Goal: Transaction & Acquisition: Obtain resource

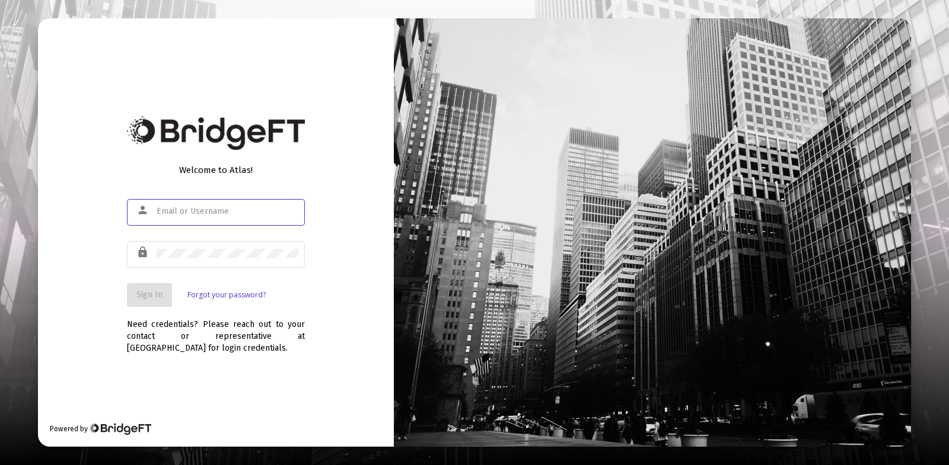
type input "[EMAIL_ADDRESS][DOMAIN_NAME]"
click at [152, 301] on button "Sign In" at bounding box center [149, 295] width 45 height 24
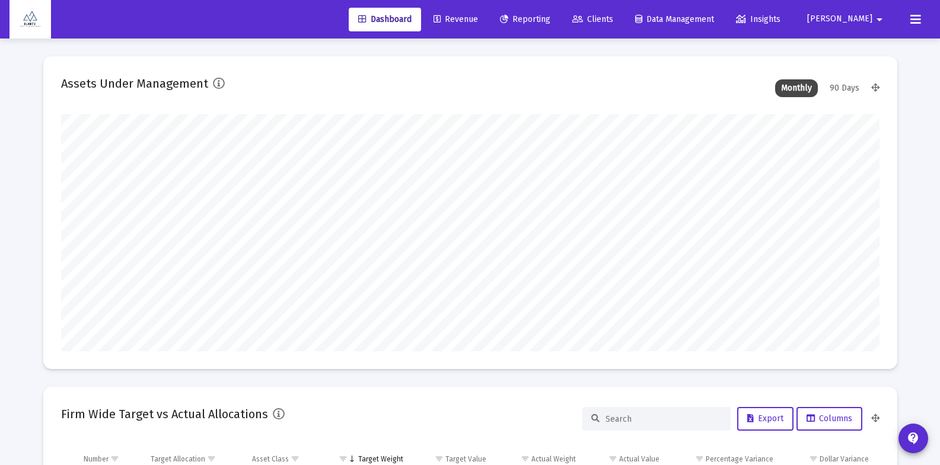
scroll to position [237, 440]
type input "[EMAIL_ADDRESS][DOMAIN_NAME]"
type input "[DATE]"
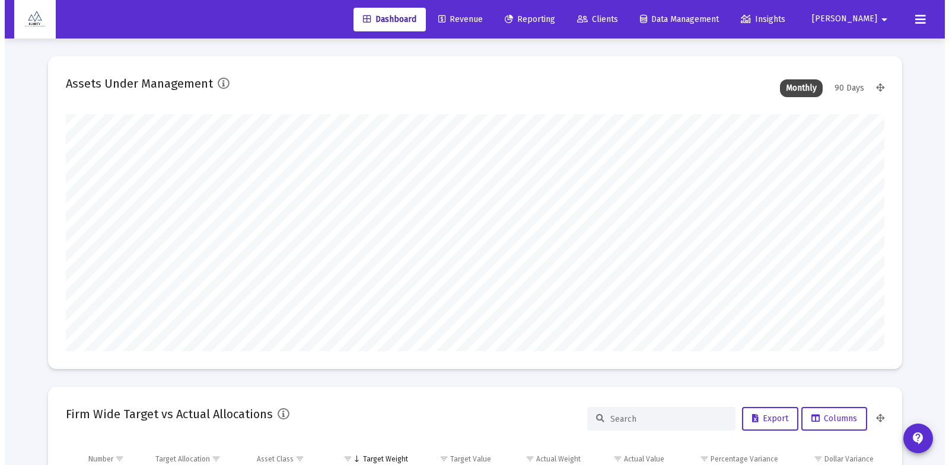
scroll to position [237, 382]
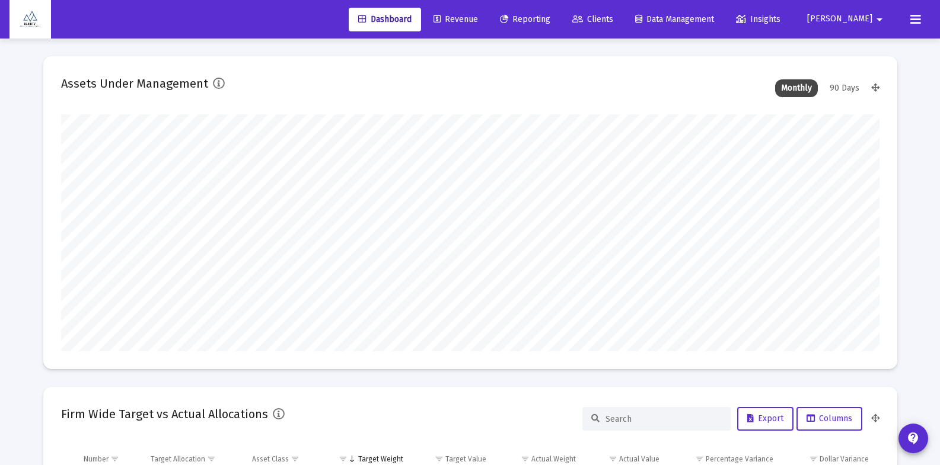
click at [550, 17] on span "Reporting" at bounding box center [525, 19] width 50 height 10
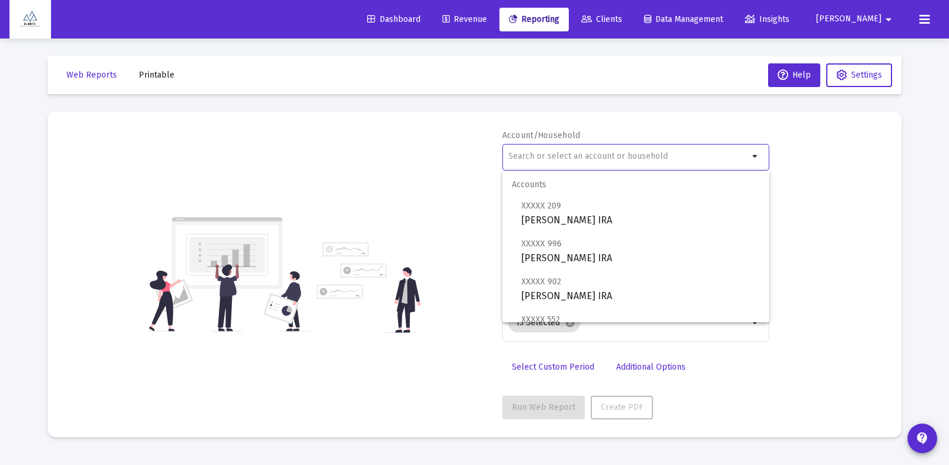
click at [589, 154] on input "text" at bounding box center [628, 156] width 240 height 9
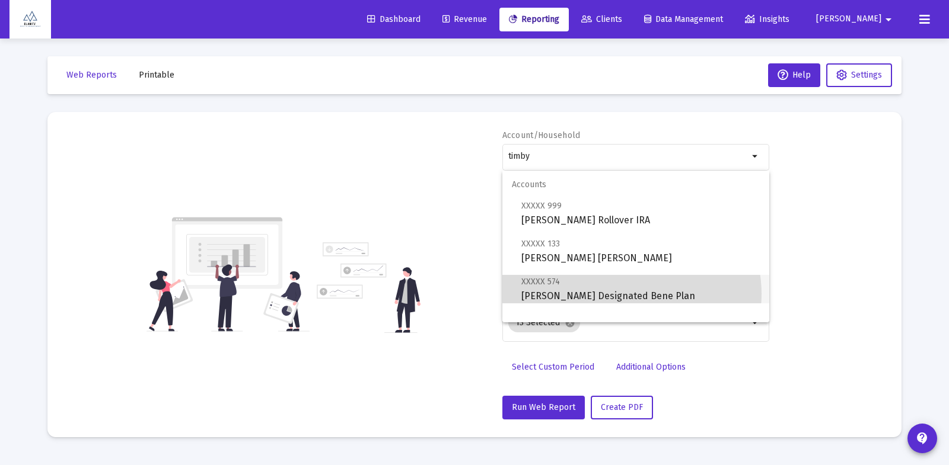
click at [630, 294] on span "XXXXX 574 [PERSON_NAME] Designated Bene Plan" at bounding box center [640, 288] width 238 height 29
type input "[PERSON_NAME] Designated Bene Plan"
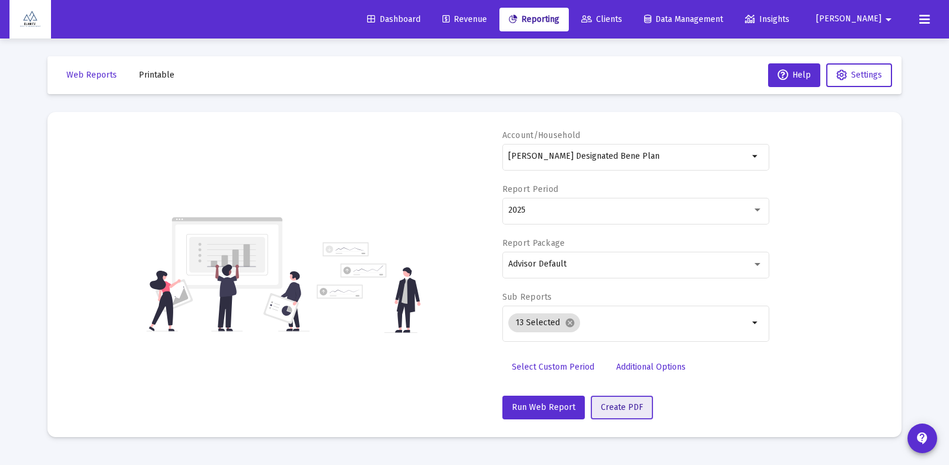
click at [622, 404] on span "Create PDF" at bounding box center [622, 408] width 42 height 10
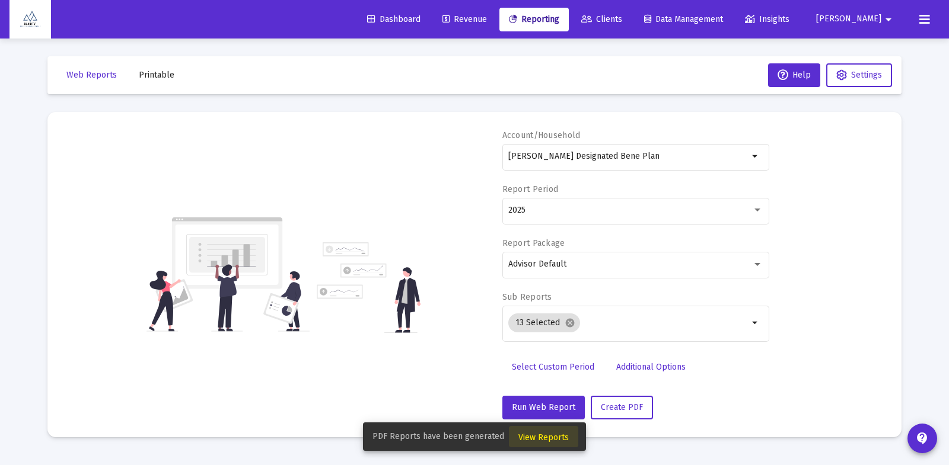
click at [554, 438] on span "View Reports" at bounding box center [543, 438] width 50 height 10
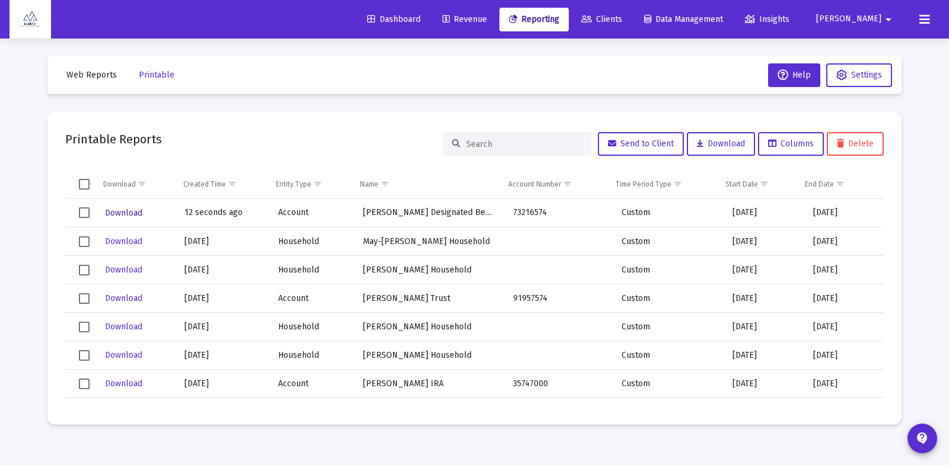
click at [136, 210] on span "Download" at bounding box center [123, 213] width 37 height 10
